Goal: Transaction & Acquisition: Purchase product/service

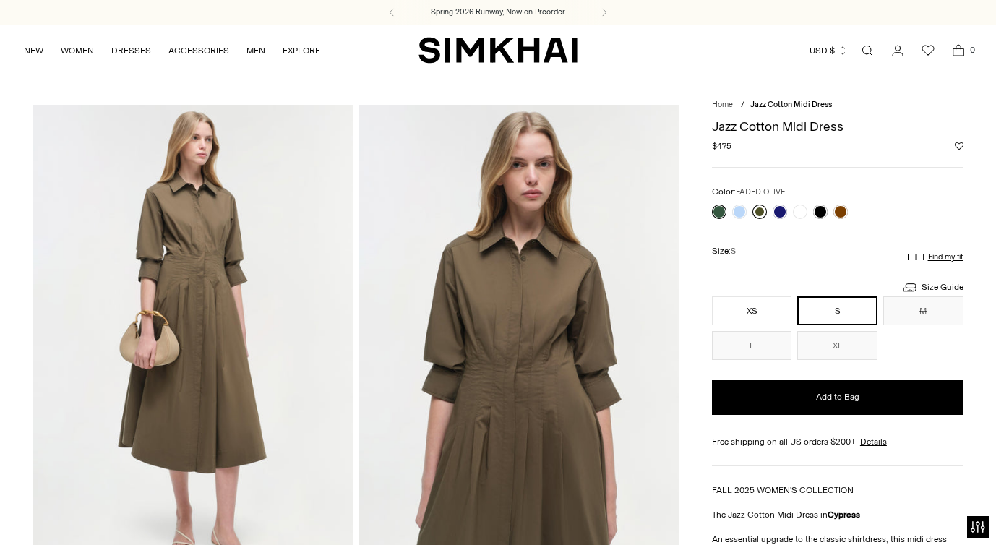
click at [758, 208] on link at bounding box center [760, 212] width 14 height 14
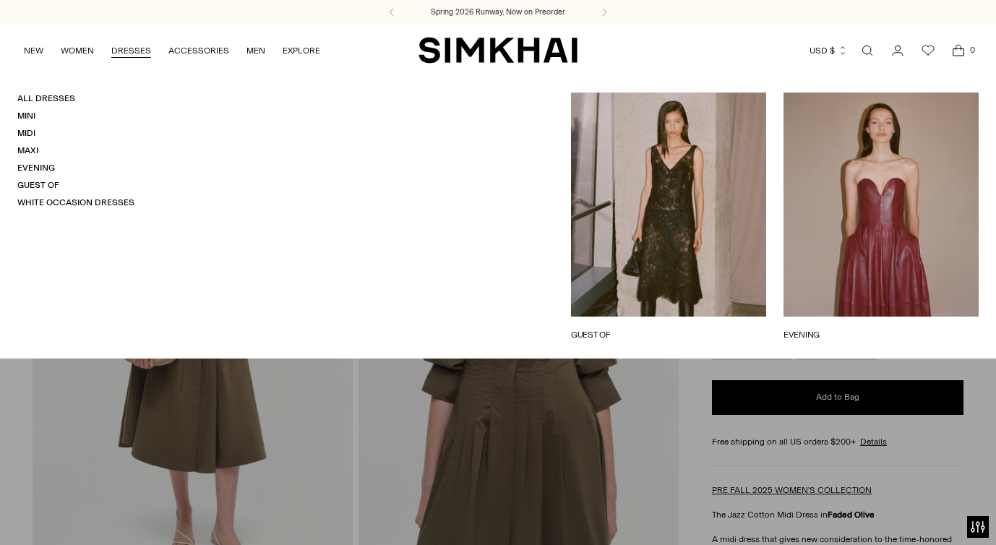
click at [133, 45] on link "DRESSES" at bounding box center [131, 51] width 40 height 32
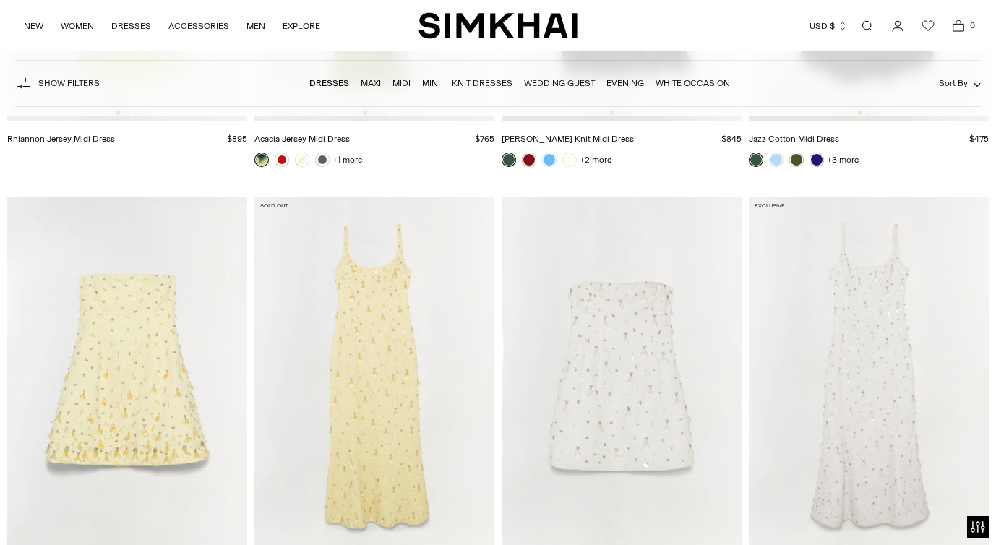
scroll to position [7178, 0]
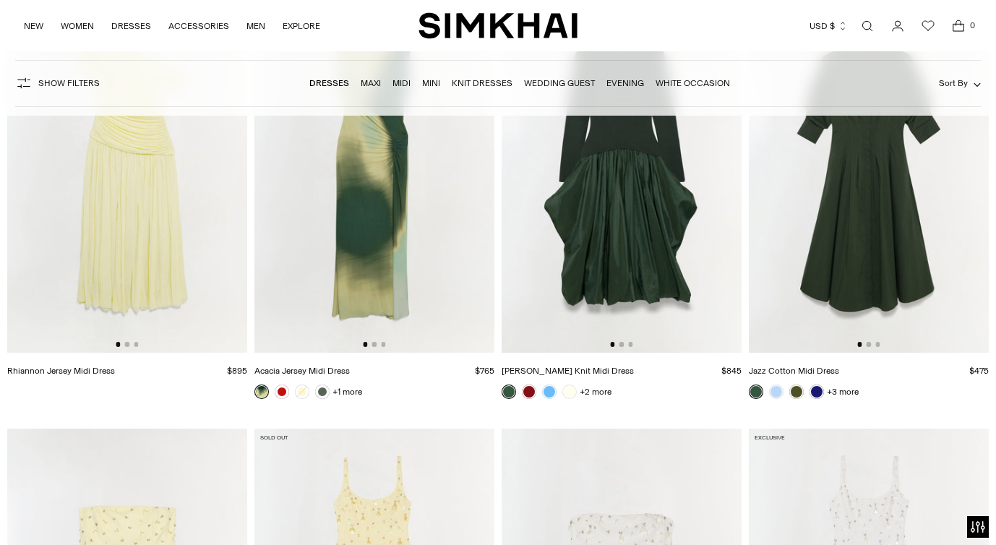
click at [669, 238] on img at bounding box center [622, 173] width 240 height 360
